Goal: Task Accomplishment & Management: Use online tool/utility

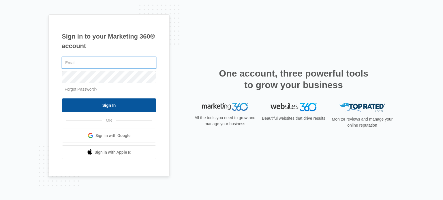
type input "[EMAIL_ADDRESS][DOMAIN_NAME]"
click at [107, 105] on input "Sign In" at bounding box center [109, 106] width 95 height 14
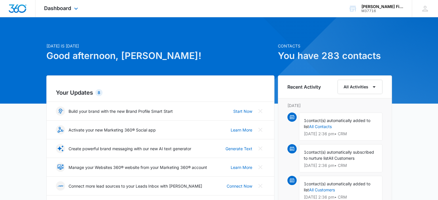
click at [83, 9] on div "Dashboard Apps Reputation Websites Forms CRM Email Social Shop Payments POS Con…" at bounding box center [61, 8] width 53 height 17
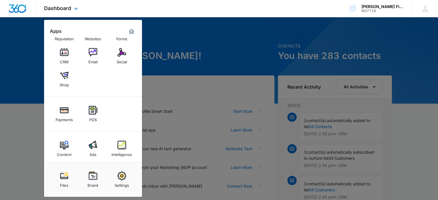
scroll to position [24, 0]
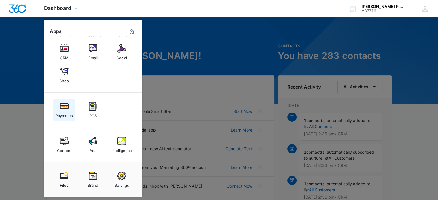
click at [69, 114] on div "Payments" at bounding box center [64, 114] width 17 height 7
